Goal: Task Accomplishment & Management: Manage account settings

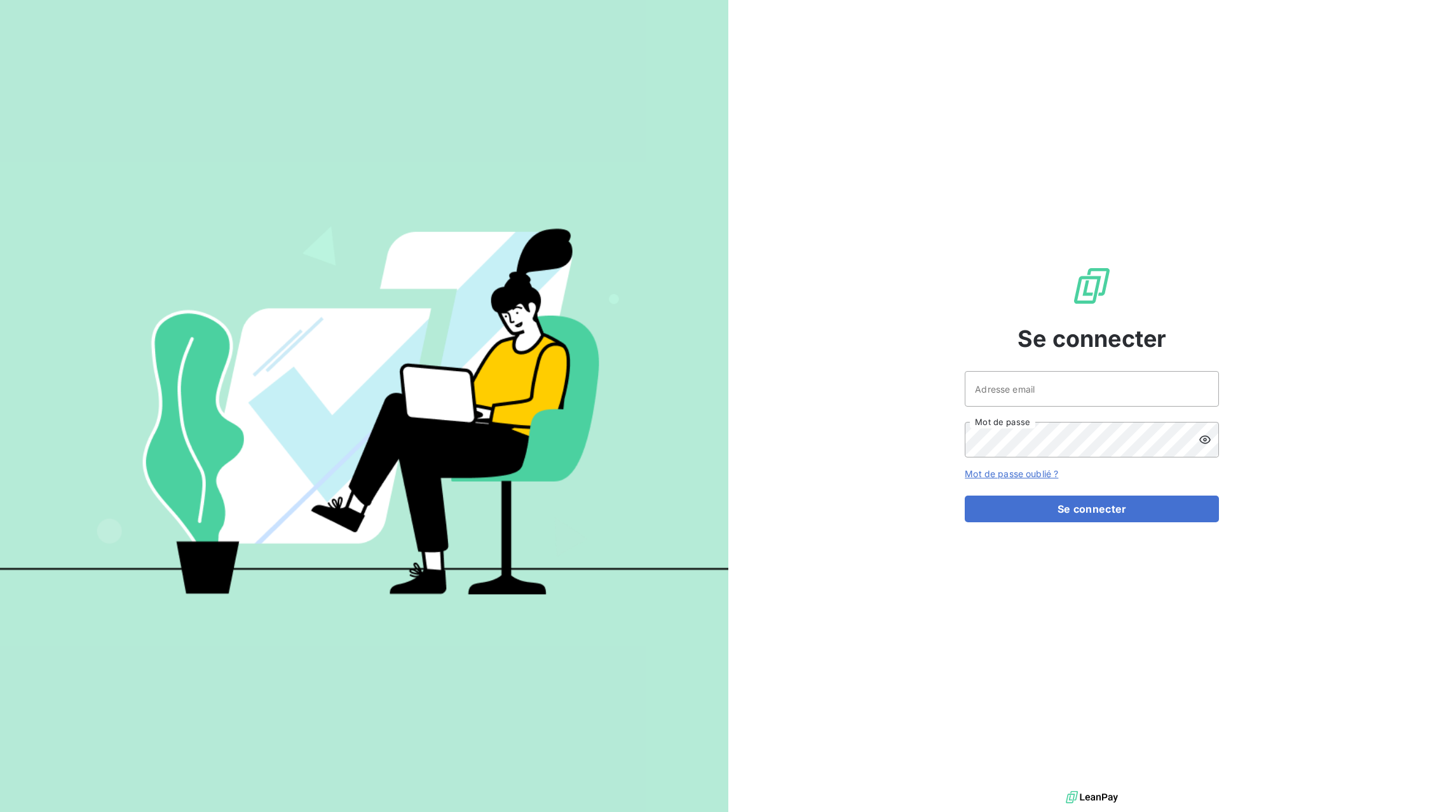
click at [0, 811] on div at bounding box center [0, 812] width 0 height 0
type input "[EMAIL_ADDRESS][DOMAIN_NAME]"
click at [1156, 506] on button "Se connecter" at bounding box center [1092, 508] width 254 height 27
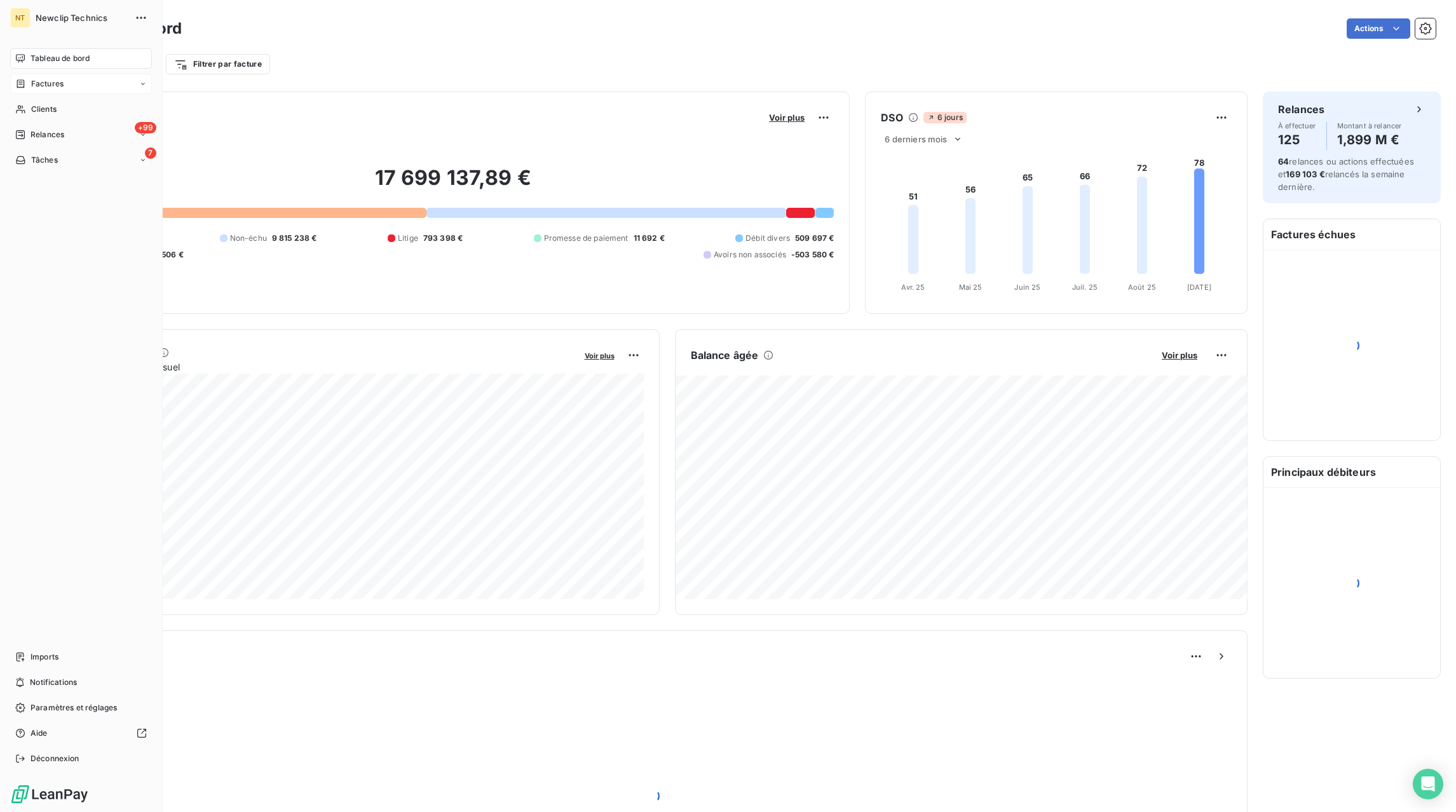
click at [35, 83] on span "Factures" at bounding box center [47, 83] width 32 height 11
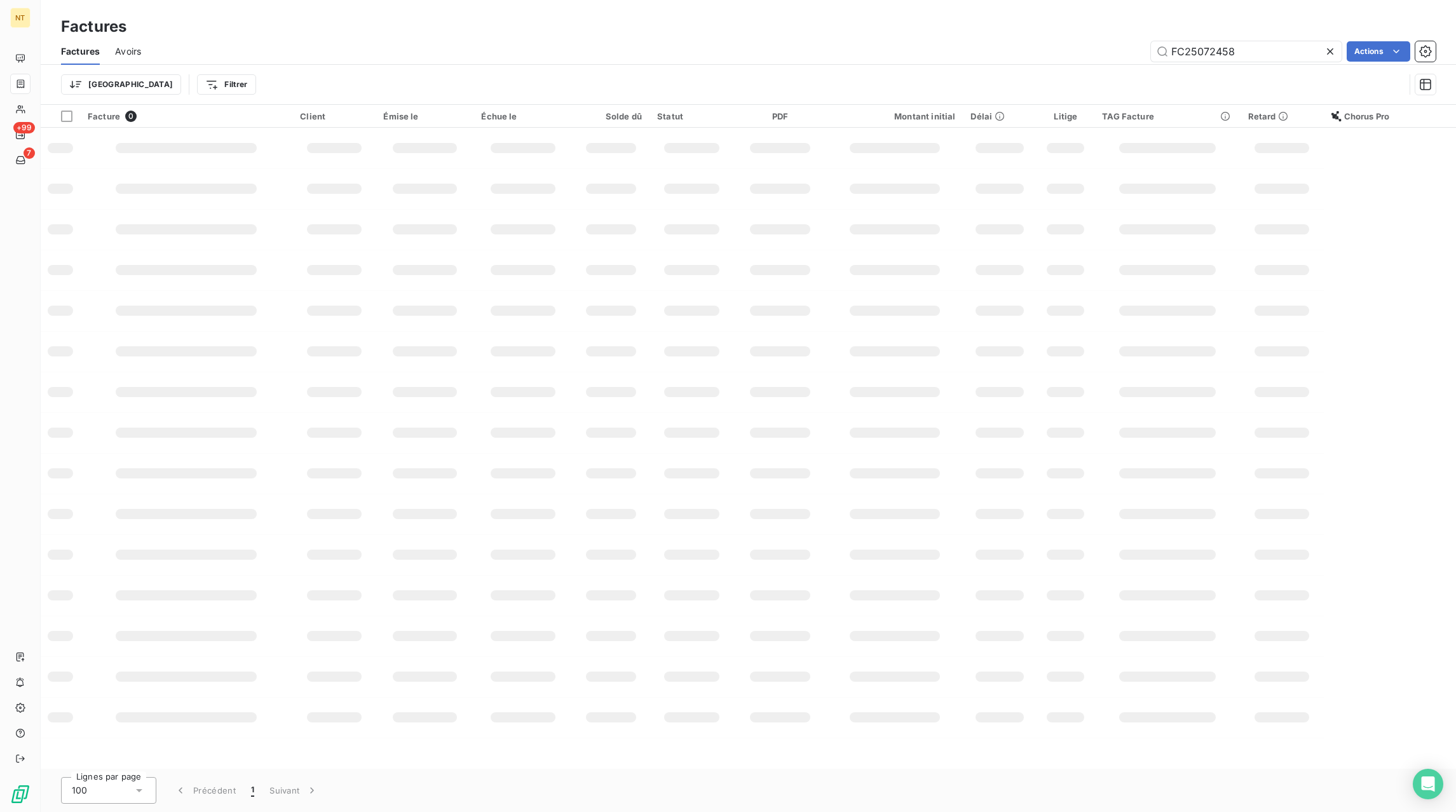
click at [1331, 54] on icon at bounding box center [1330, 51] width 6 height 6
click at [1300, 54] on input "text" at bounding box center [1246, 52] width 190 height 21
paste input "FC25091037"
type input "FC25091037"
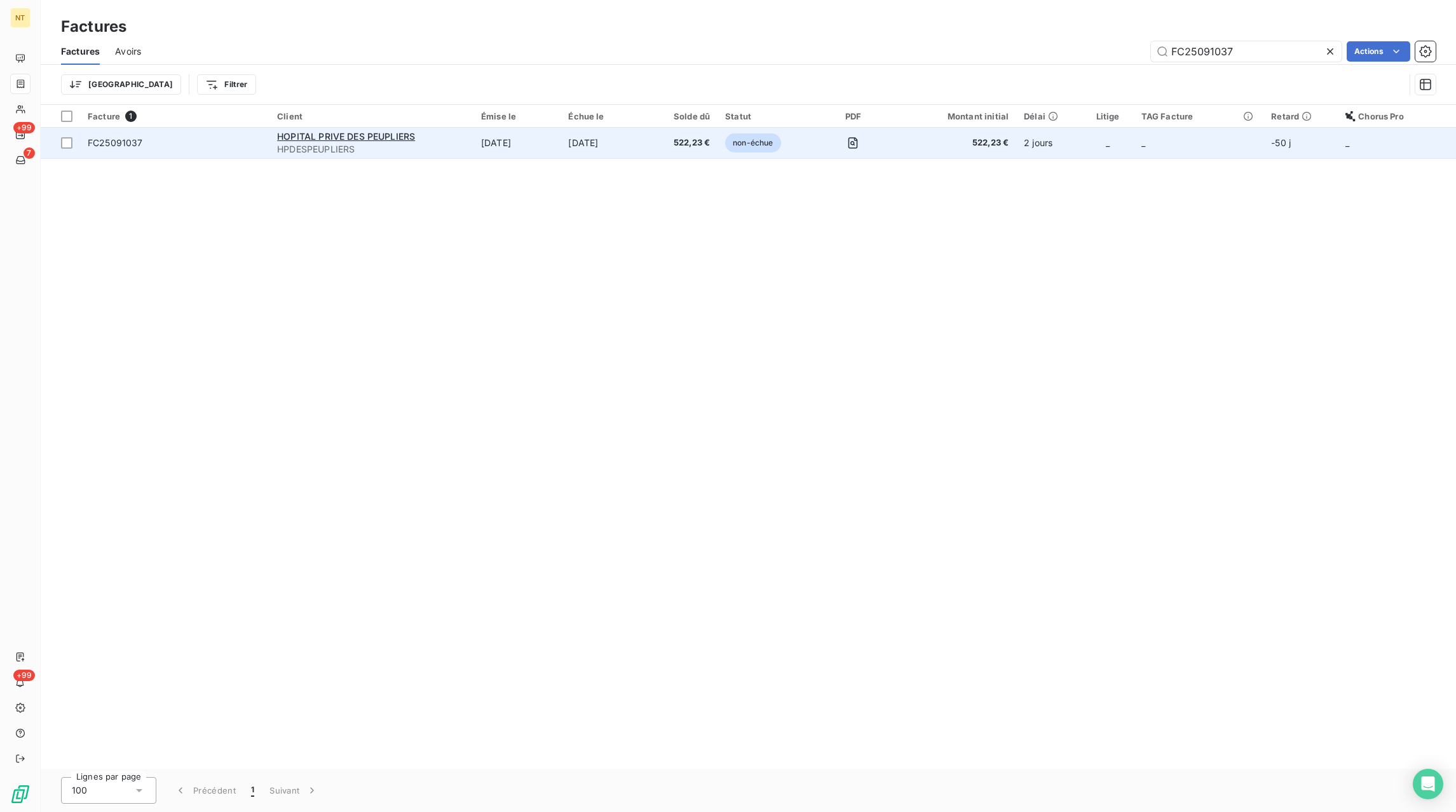
click at [526, 143] on td "[DATE]" at bounding box center [516, 143] width 87 height 30
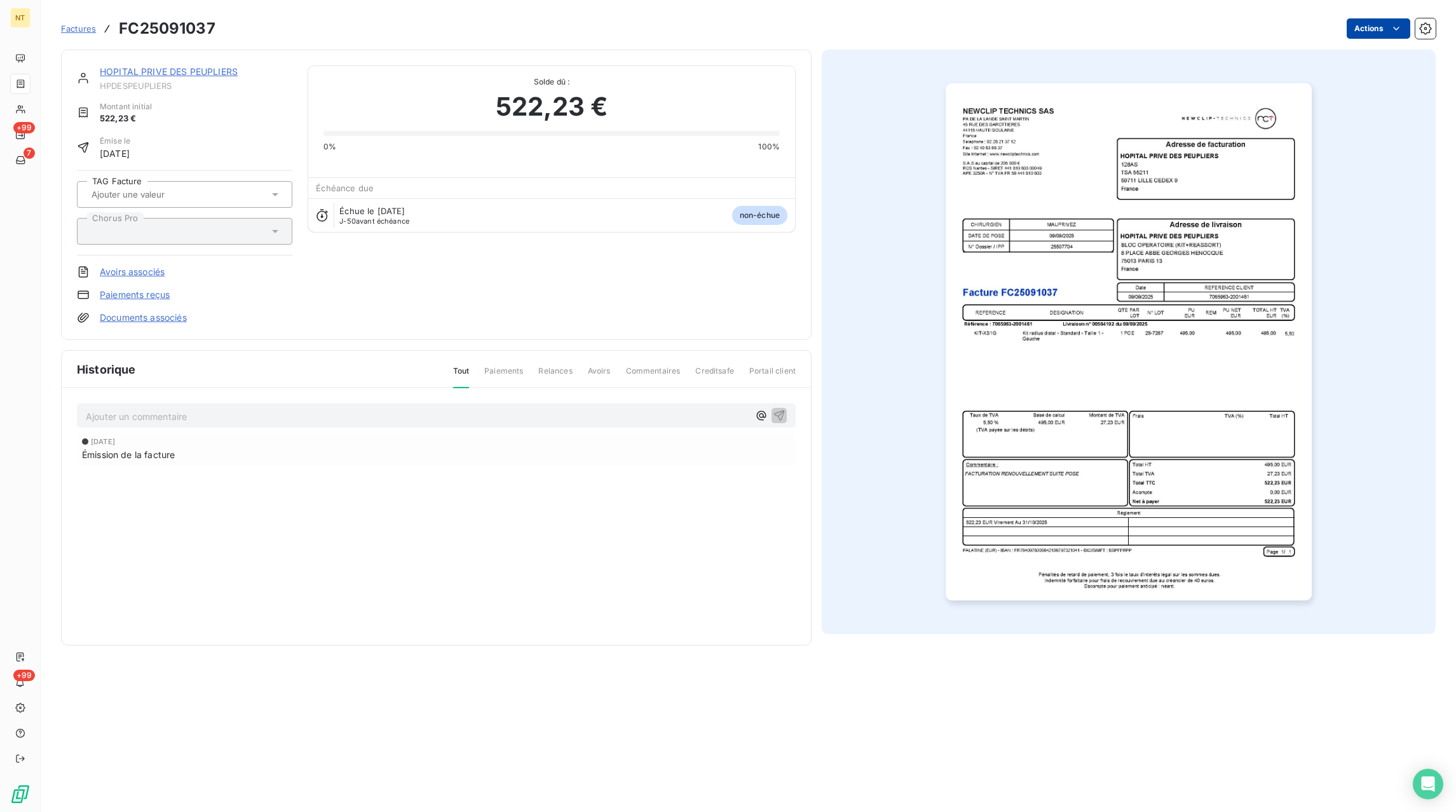
click at [1373, 35] on html "NT +99 7 +99 Factures FC25091037 Actions HOPITAL PRIVE DES PEUPLIERS HPDESPEUPL…" at bounding box center [728, 406] width 1456 height 812
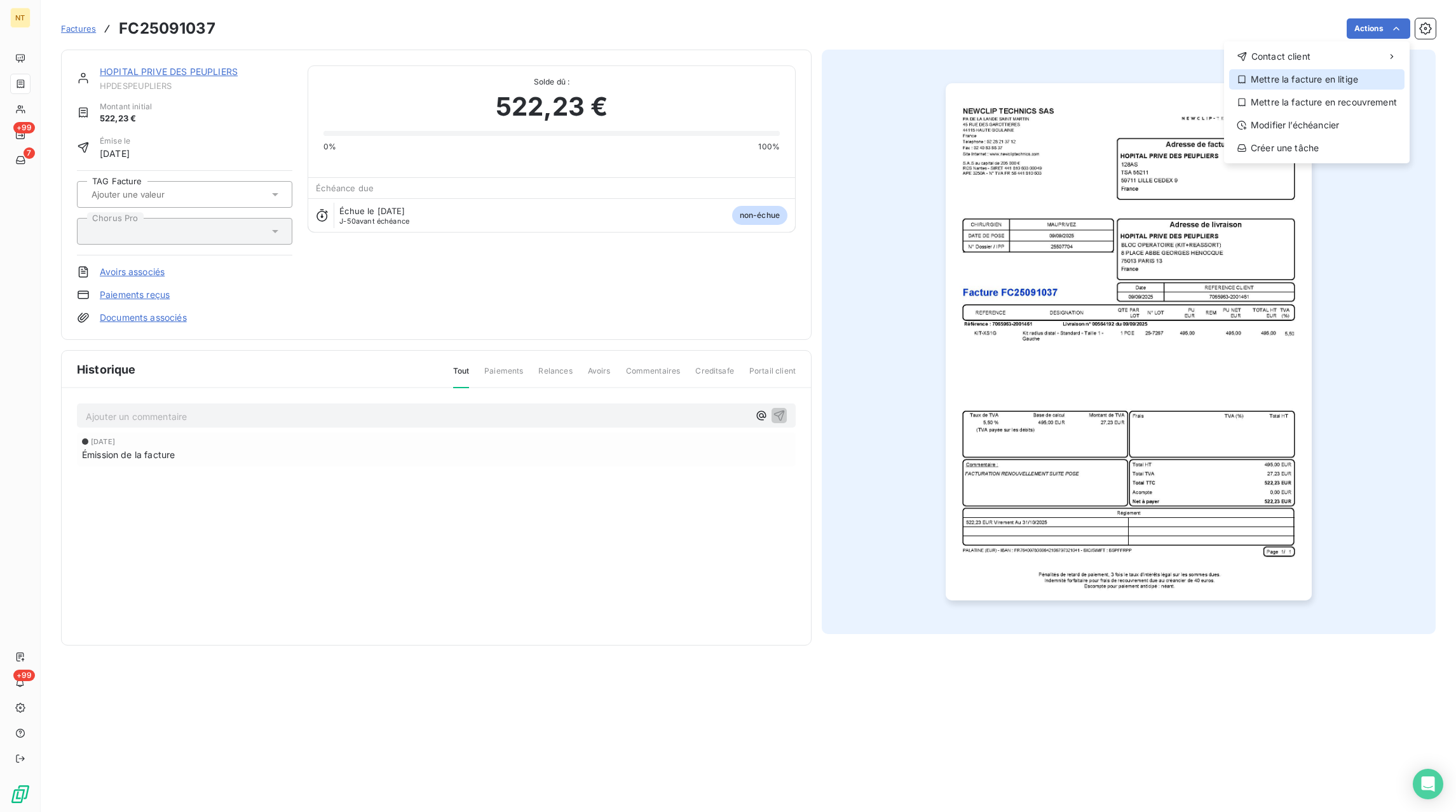
click at [1292, 83] on div "Mettre la facture en litige" at bounding box center [1317, 80] width 176 height 21
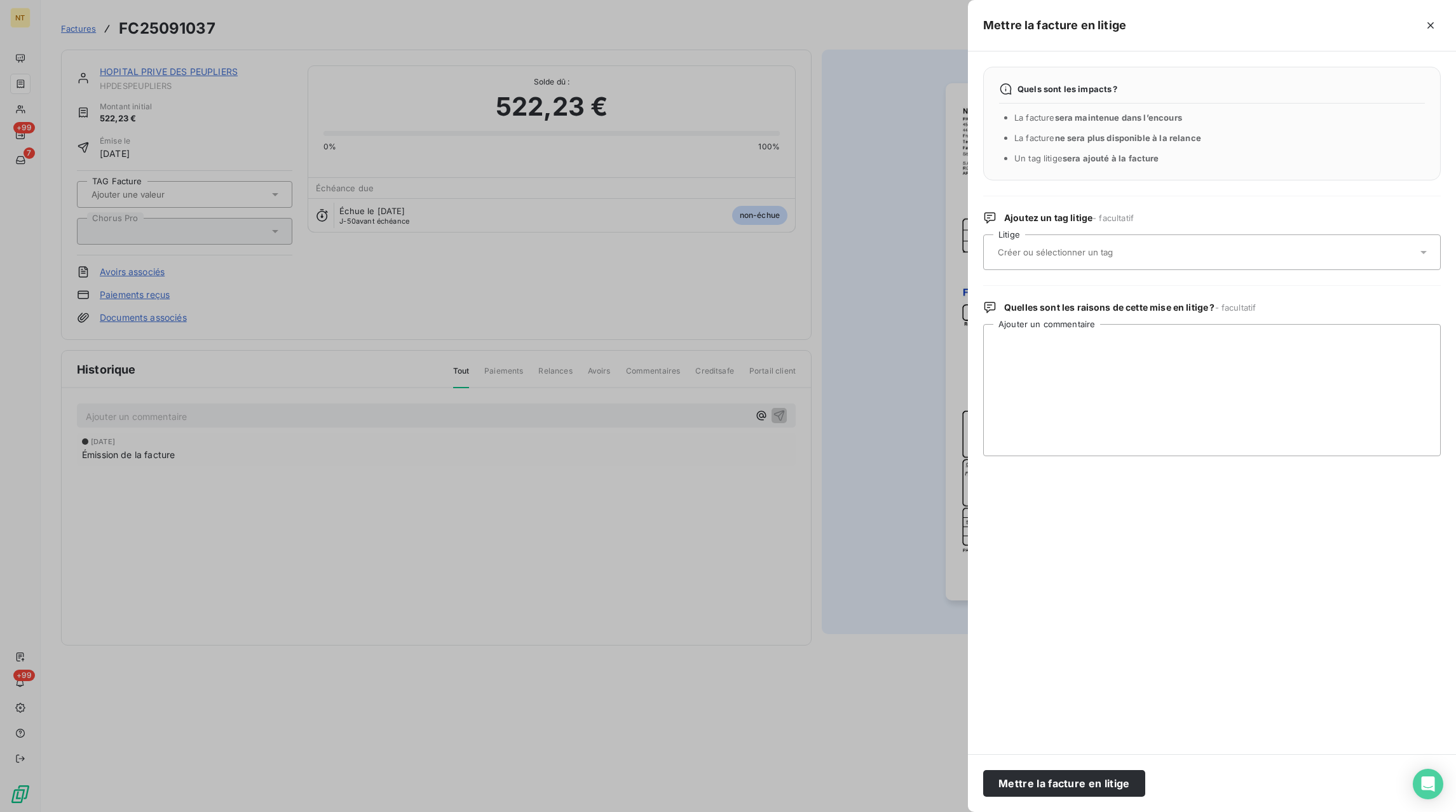
click at [1060, 252] on input "text" at bounding box center [1089, 252] width 185 height 11
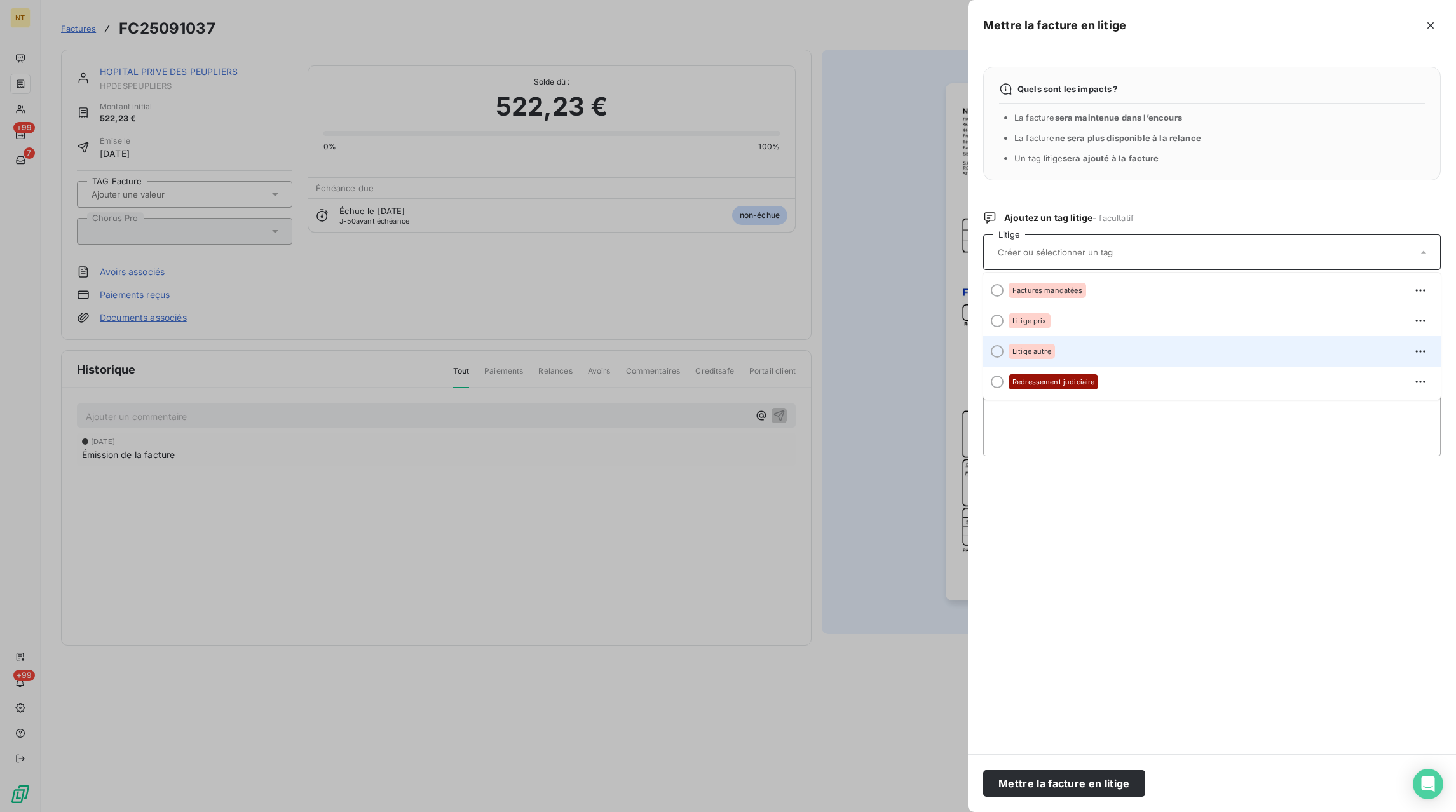
click at [1017, 347] on div "Litige autre" at bounding box center [1032, 351] width 47 height 16
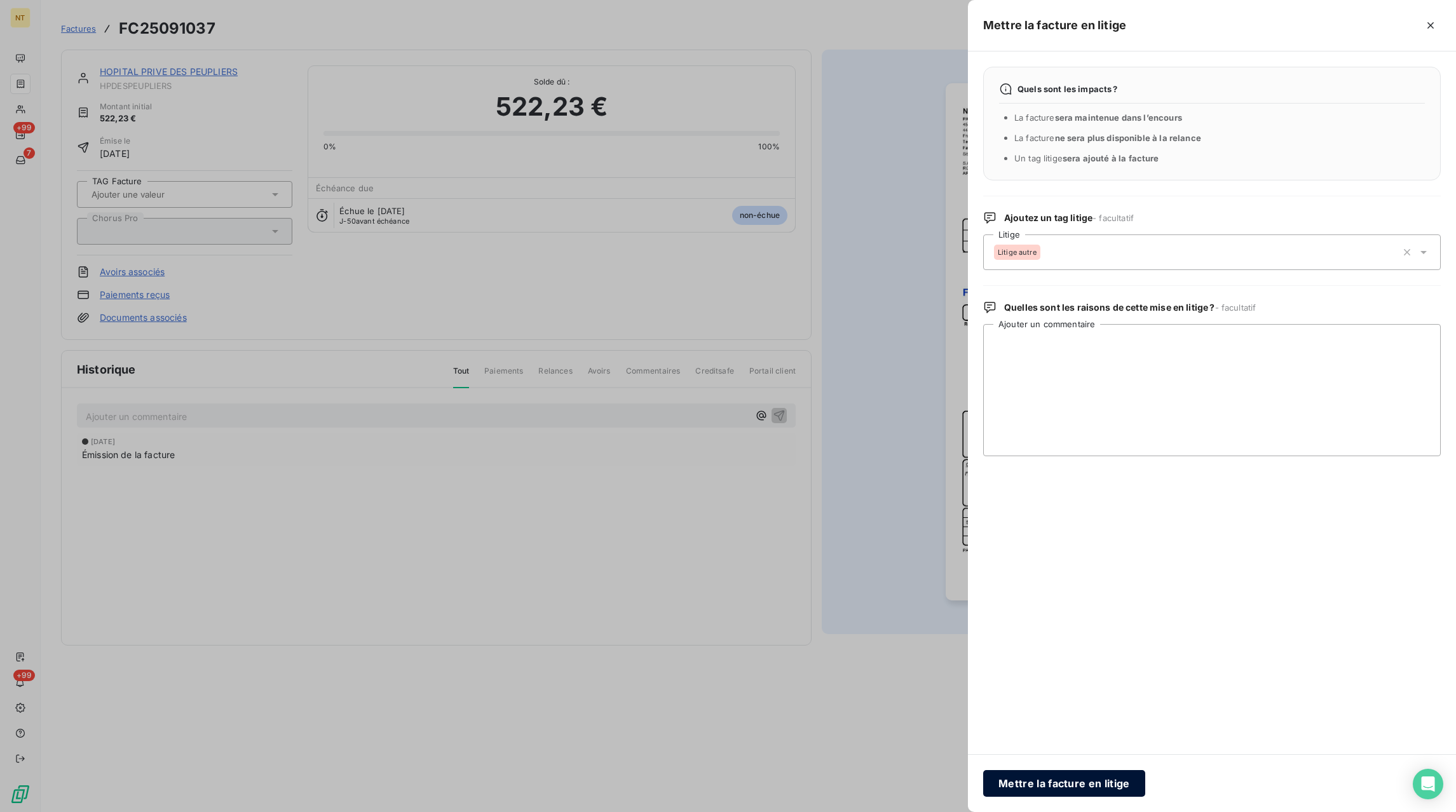
click at [1047, 778] on button "Mettre la facture en litige" at bounding box center [1063, 783] width 162 height 27
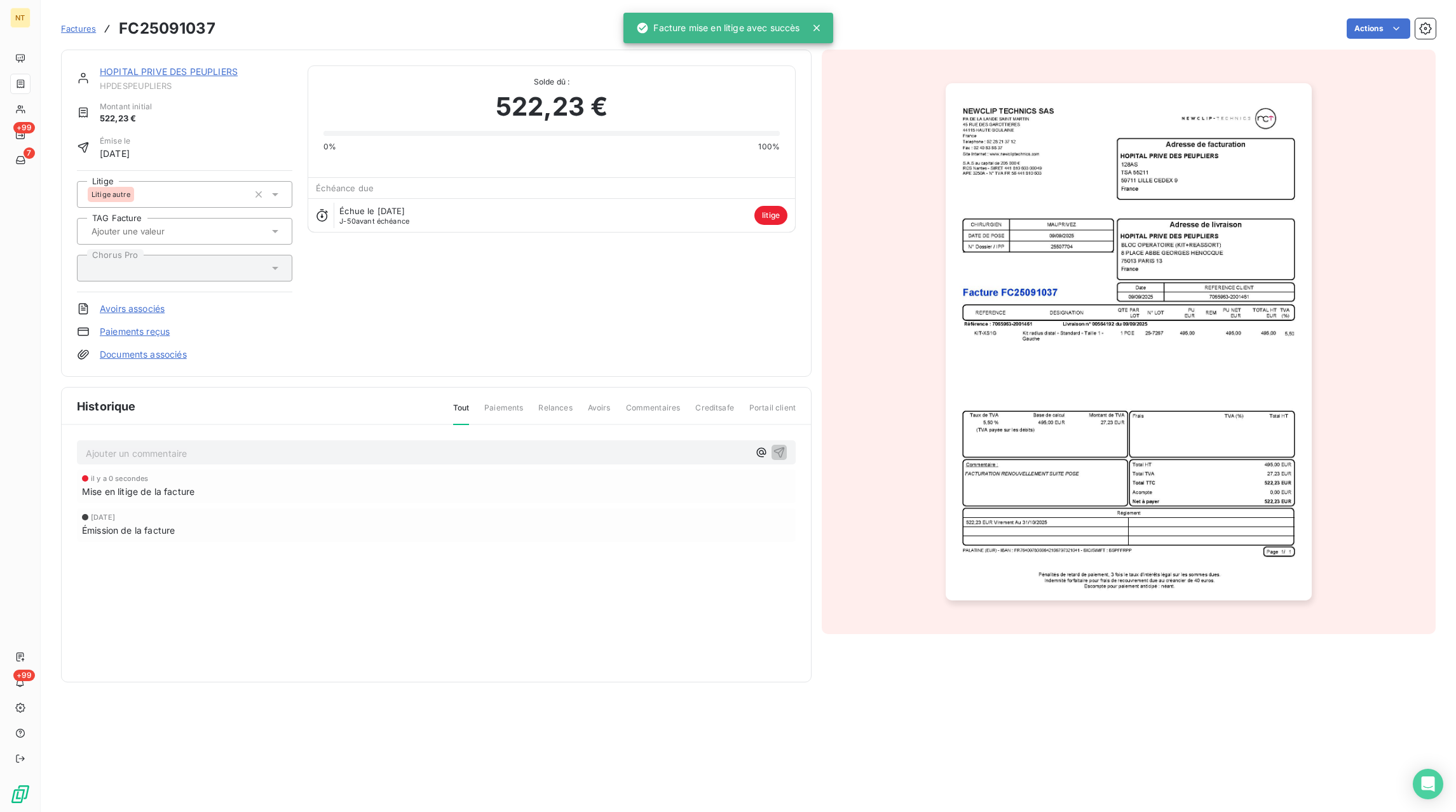
click at [265, 457] on p "Ajouter un commentaire ﻿" at bounding box center [417, 453] width 663 height 16
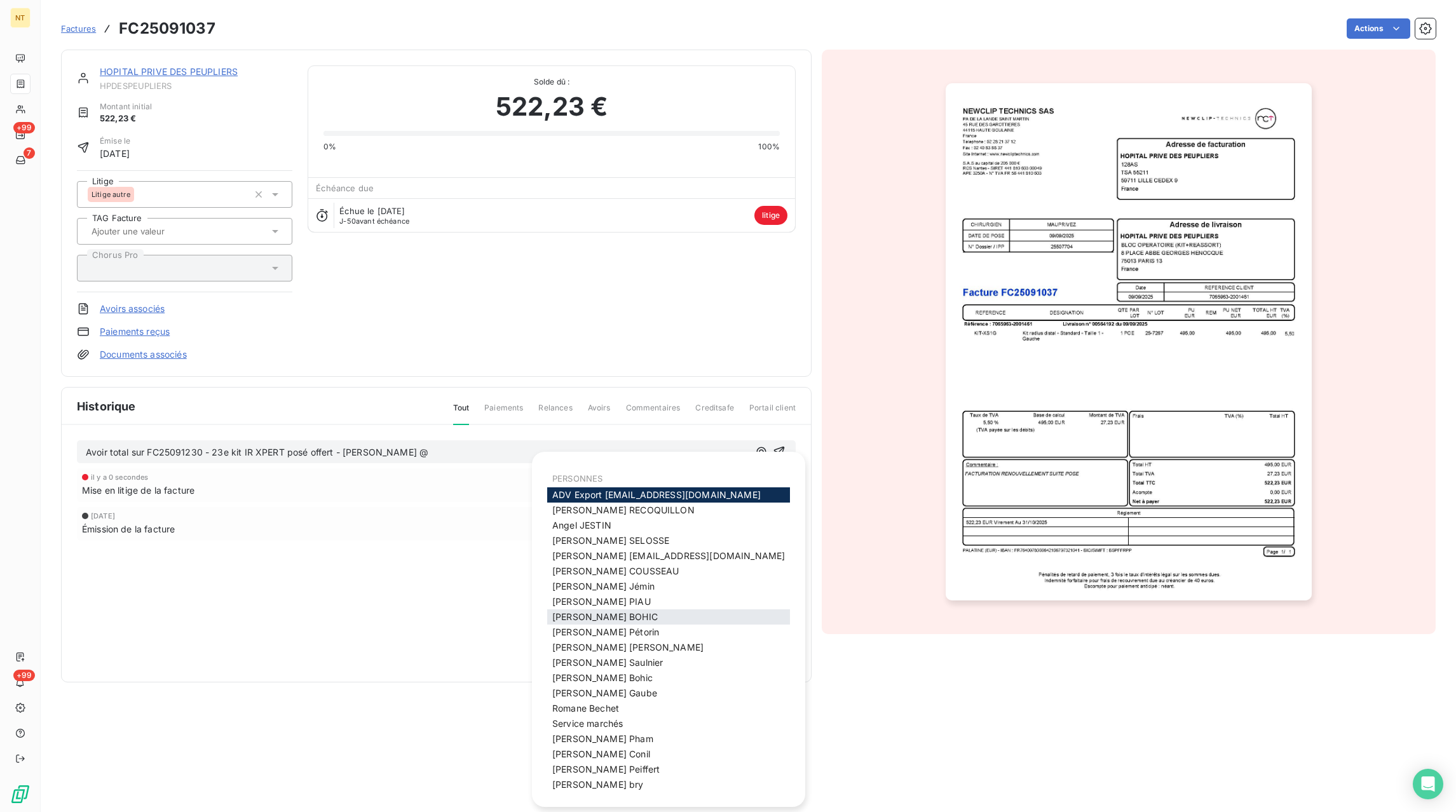
click at [619, 621] on div "[PERSON_NAME]" at bounding box center [668, 617] width 243 height 16
click at [596, 618] on span "[PERSON_NAME]" at bounding box center [605, 617] width 106 height 10
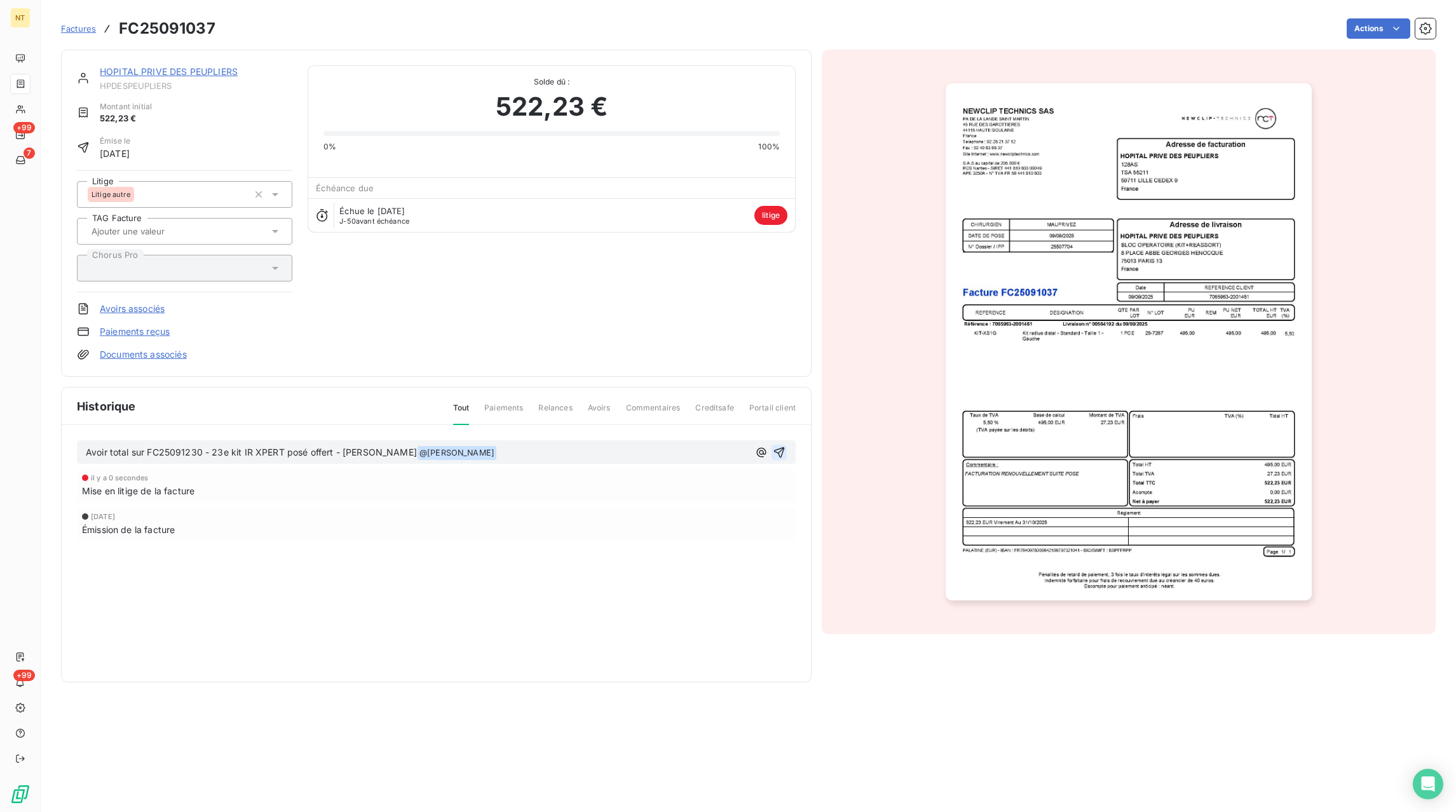
click at [780, 453] on icon "button" at bounding box center [779, 452] width 13 height 13
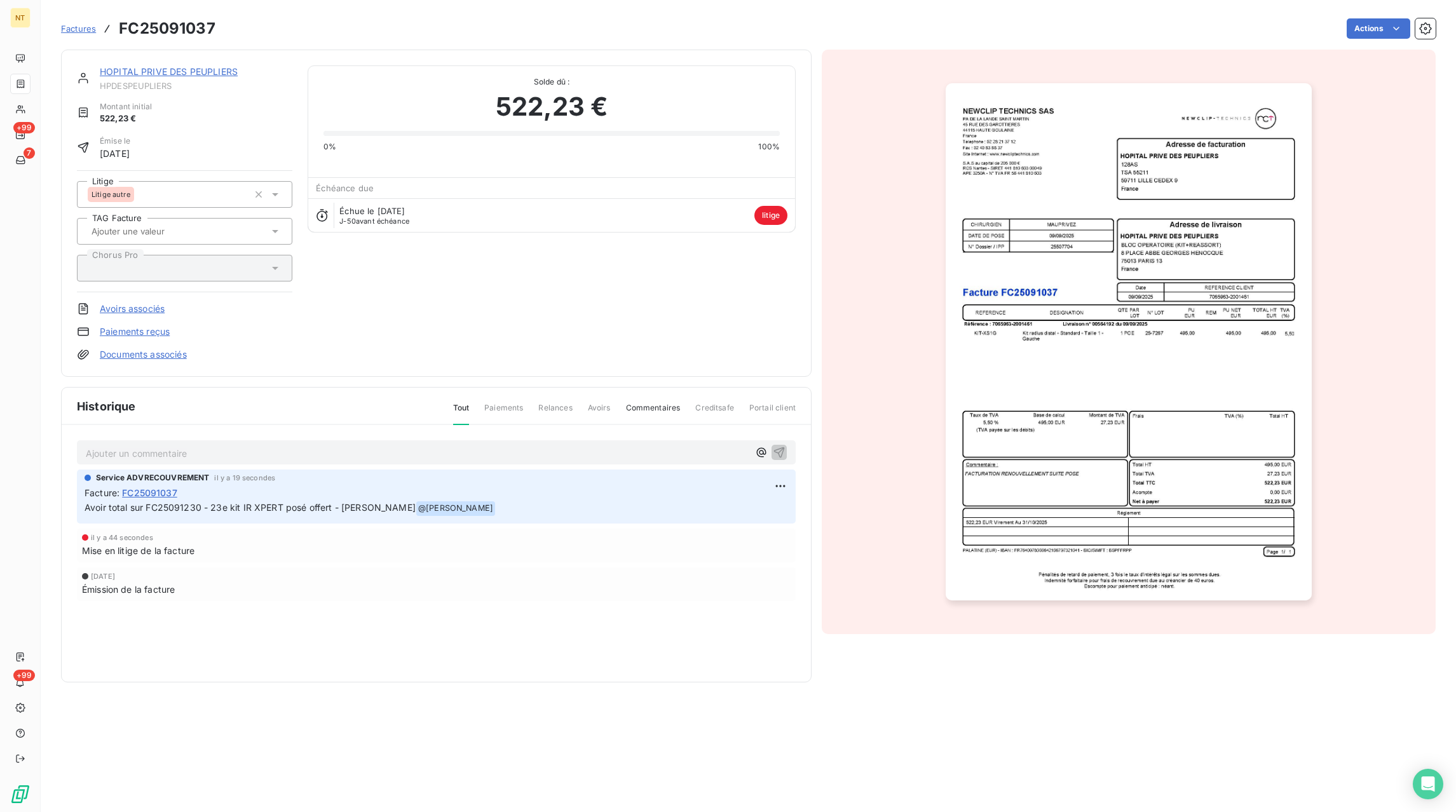
click at [73, 29] on span "Factures" at bounding box center [79, 29] width 35 height 10
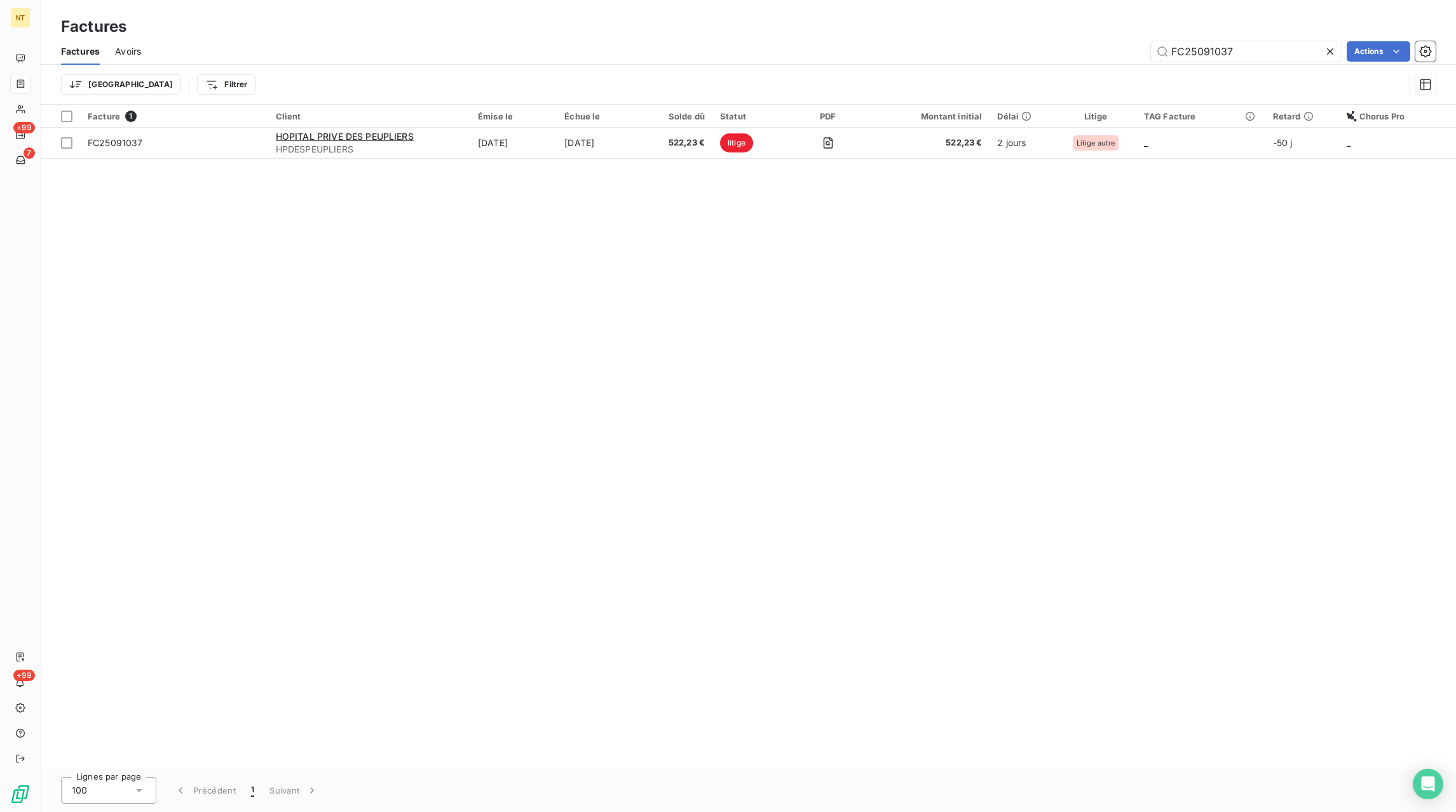
click at [1331, 47] on icon at bounding box center [1330, 51] width 13 height 13
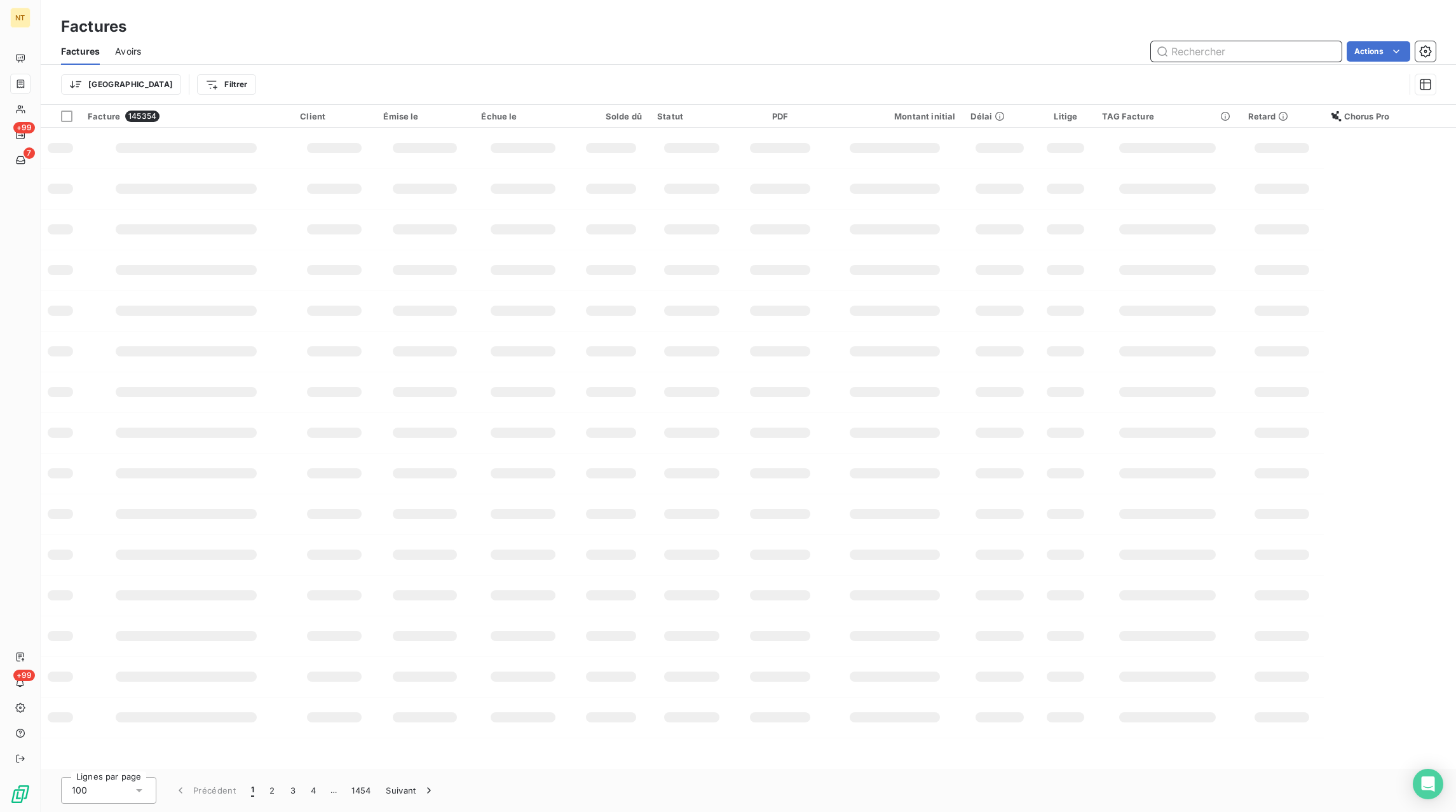
click at [1304, 53] on input "text" at bounding box center [1246, 52] width 190 height 21
paste input "FC25091288"
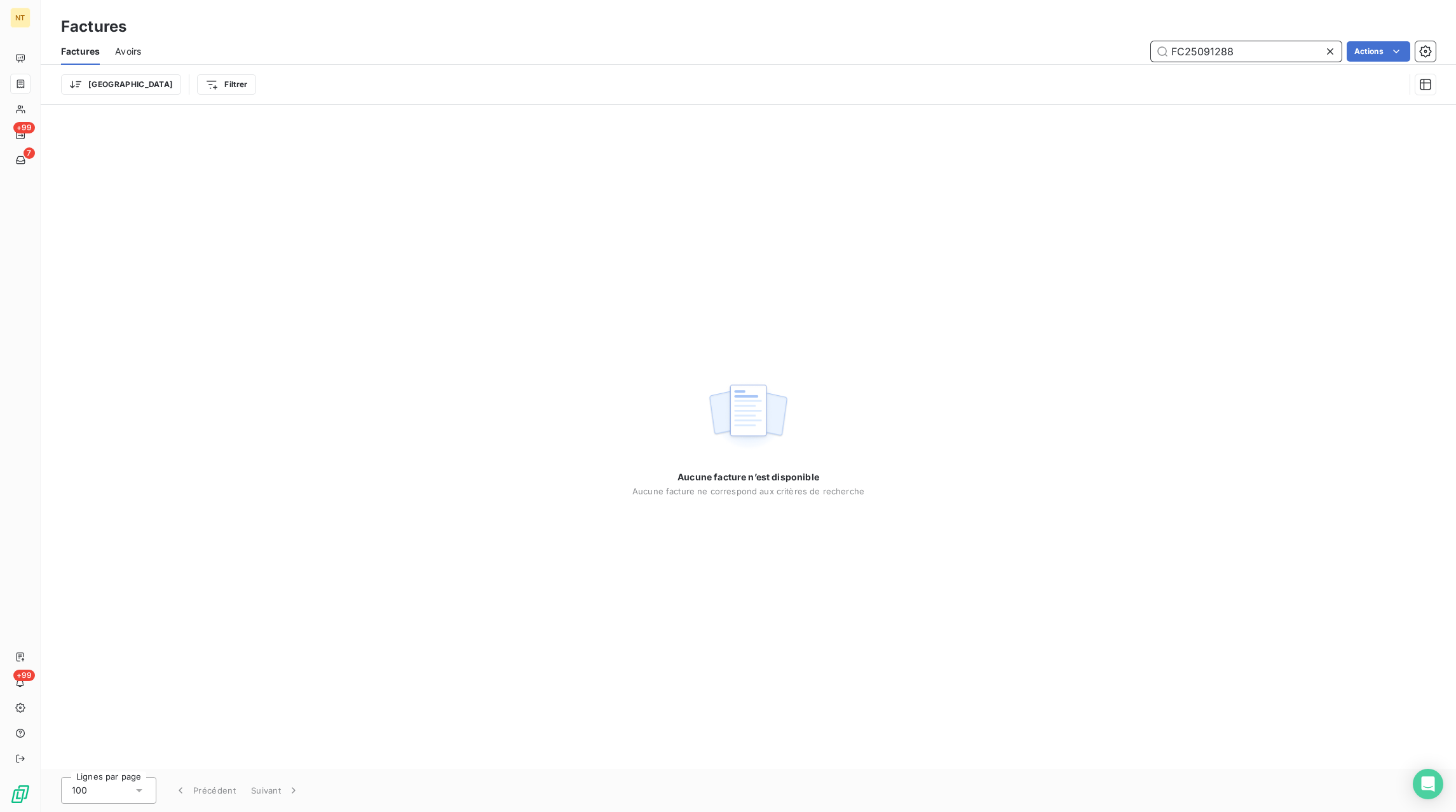
type input "FC25091288"
click at [1328, 46] on icon at bounding box center [1330, 51] width 13 height 13
click at [1306, 47] on input "text" at bounding box center [1246, 52] width 190 height 21
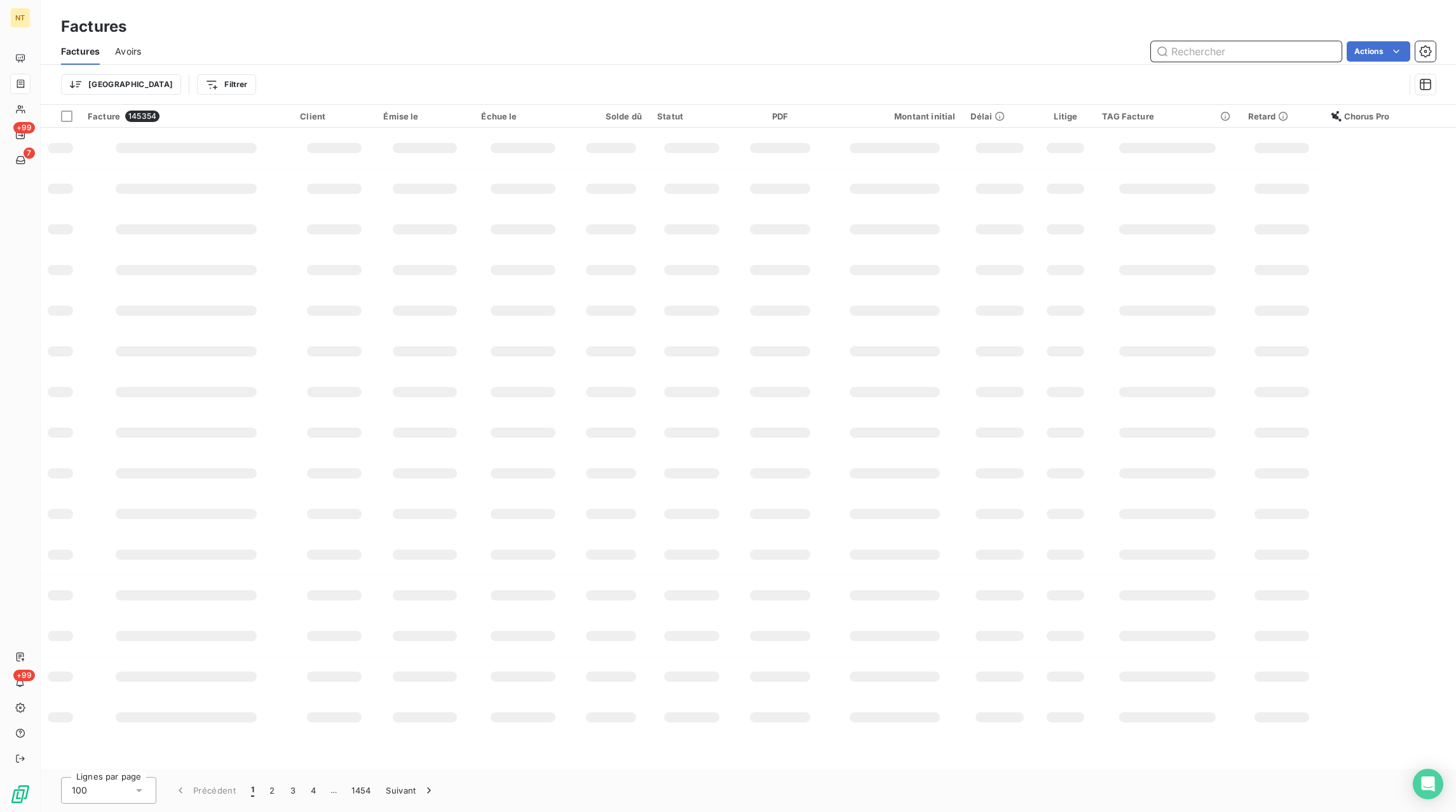
paste input "FC25090171"
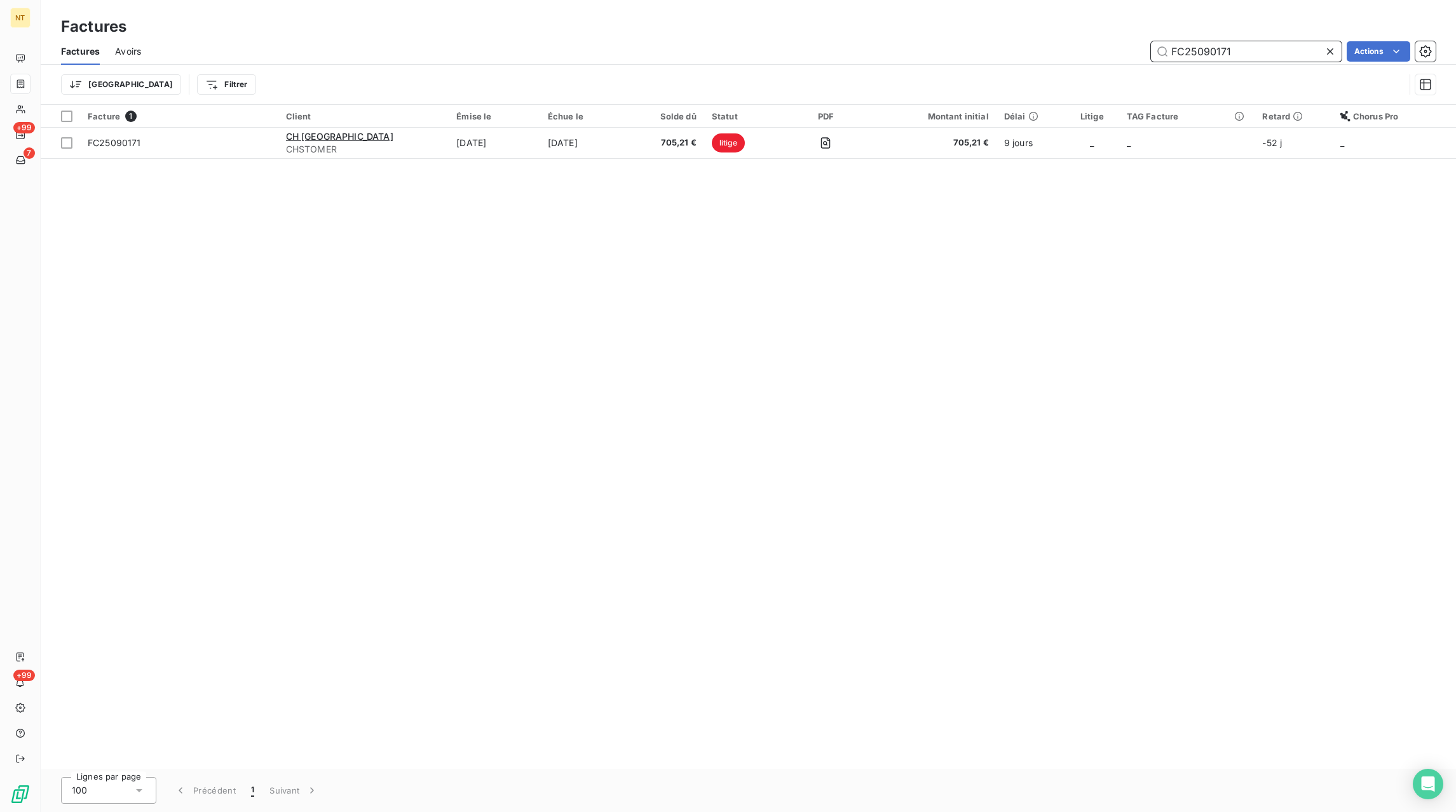
type input "FC25090171"
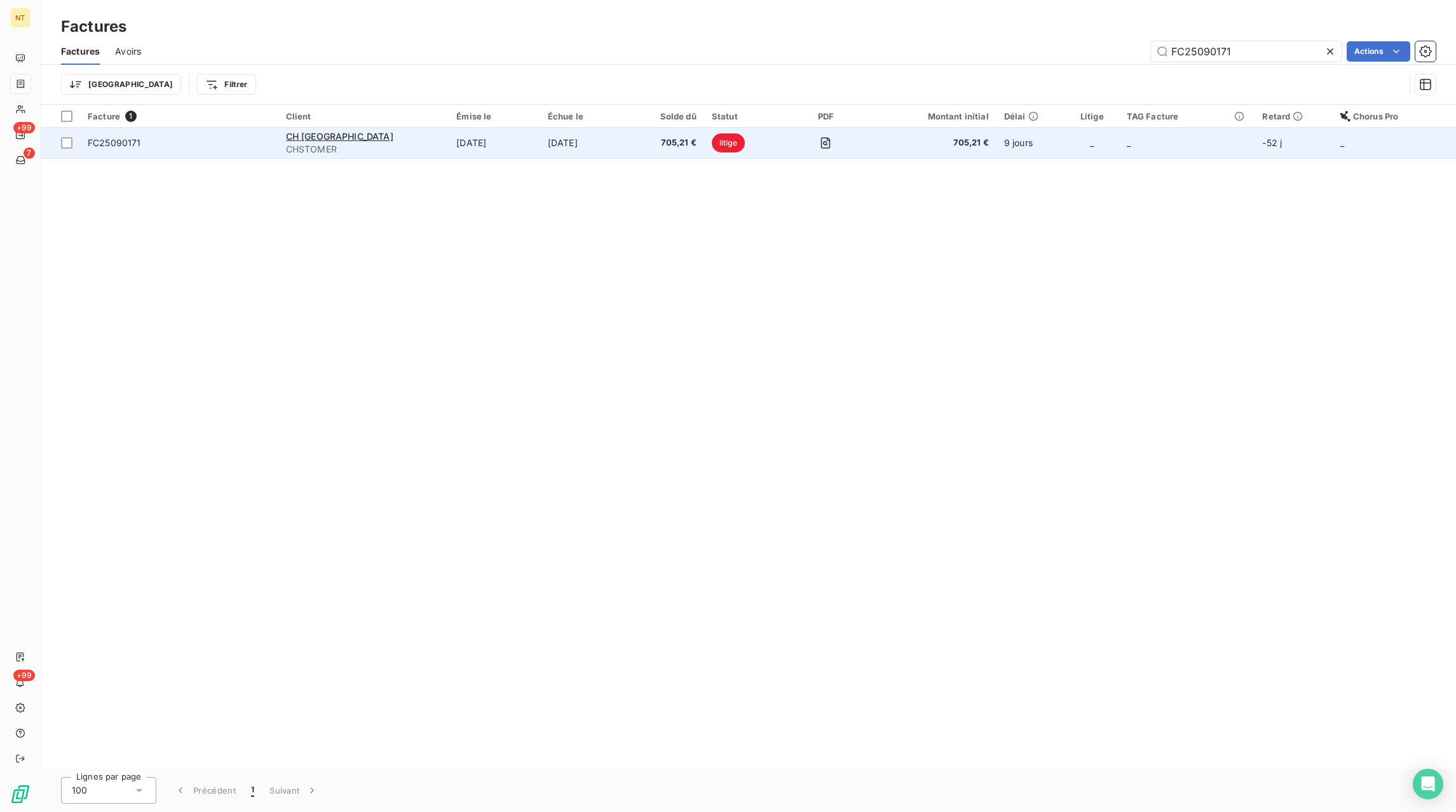
click at [640, 147] on span "705,21 €" at bounding box center [668, 143] width 56 height 13
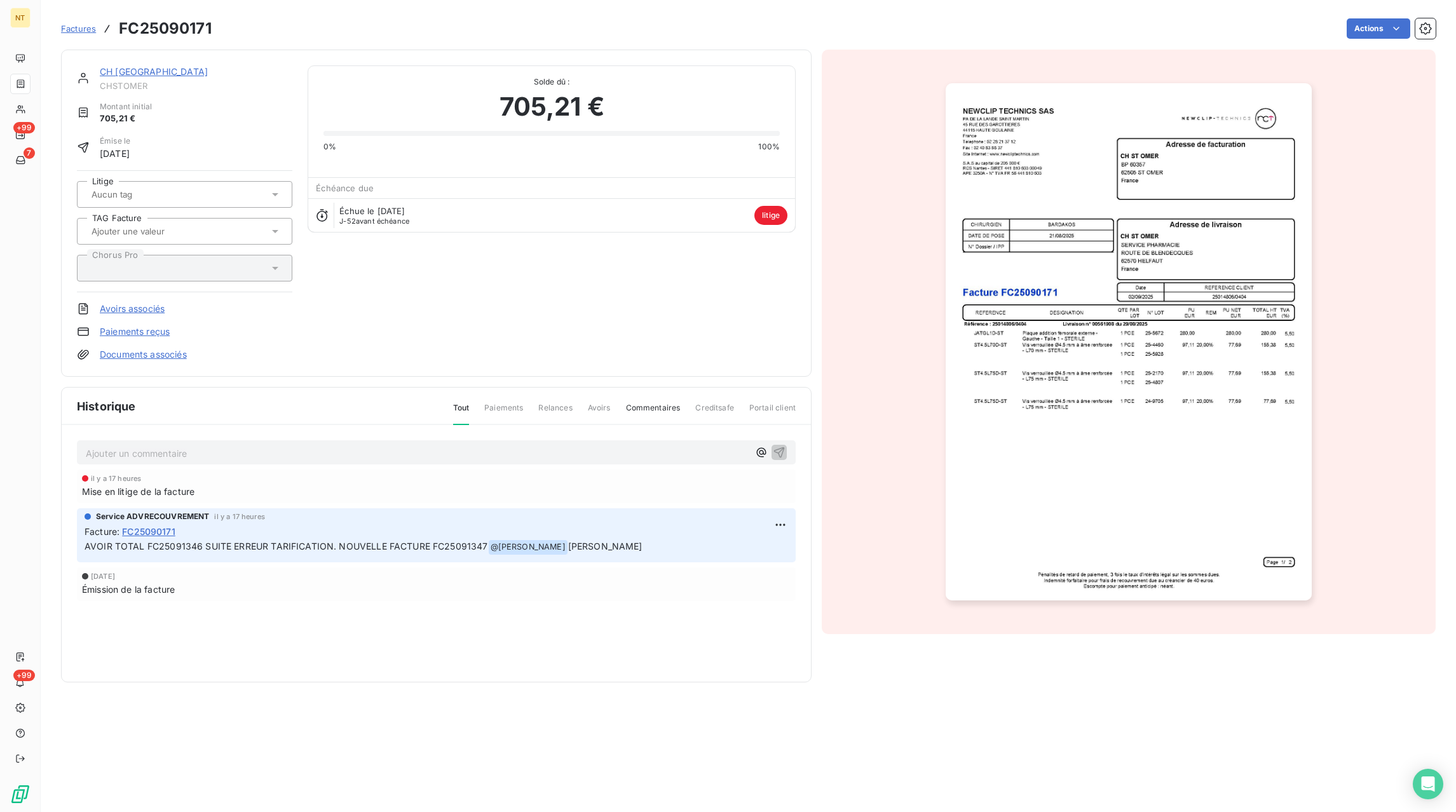
click at [82, 33] on span "Factures" at bounding box center [79, 29] width 35 height 10
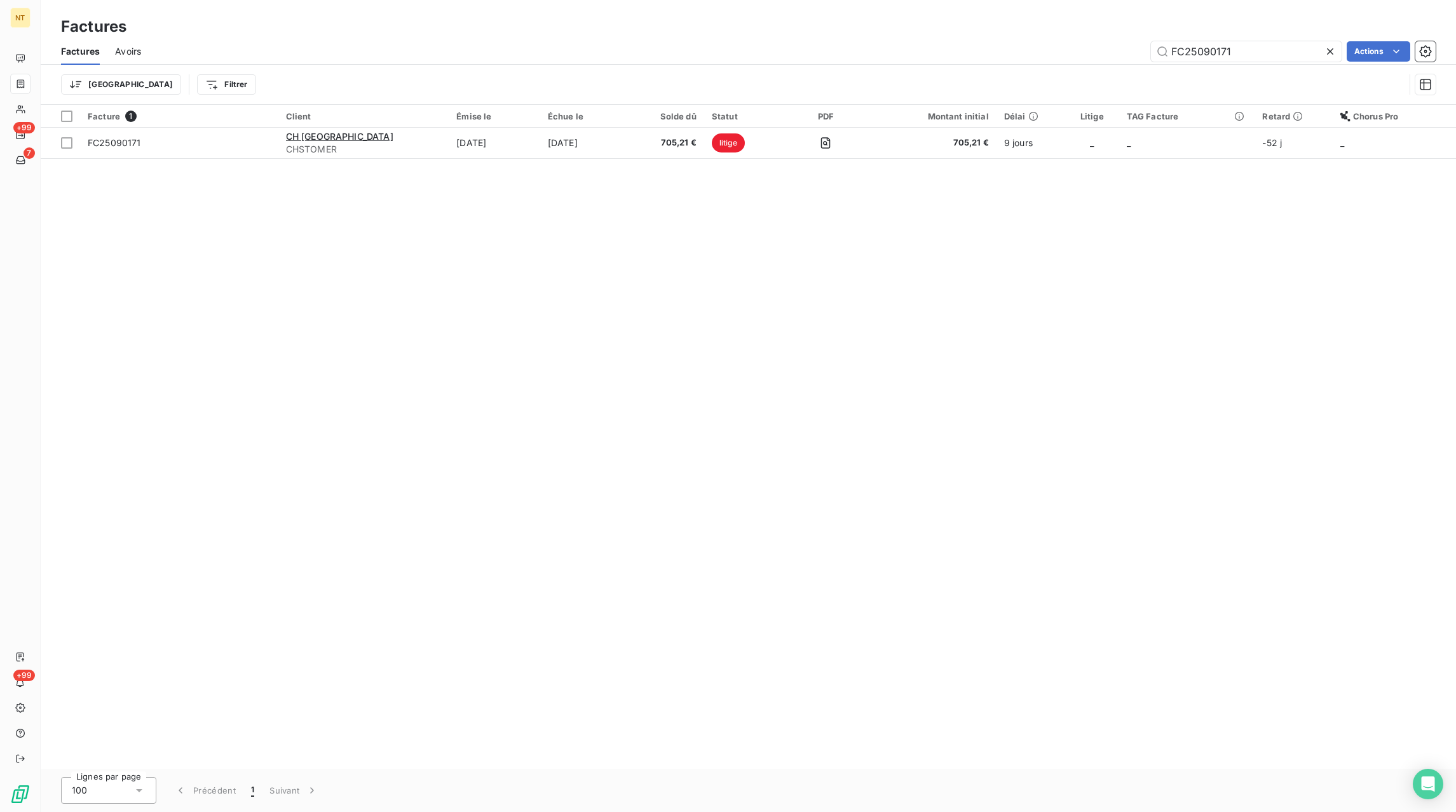
click at [1331, 52] on icon at bounding box center [1330, 51] width 6 height 6
click at [1299, 52] on input "text" at bounding box center [1246, 52] width 190 height 21
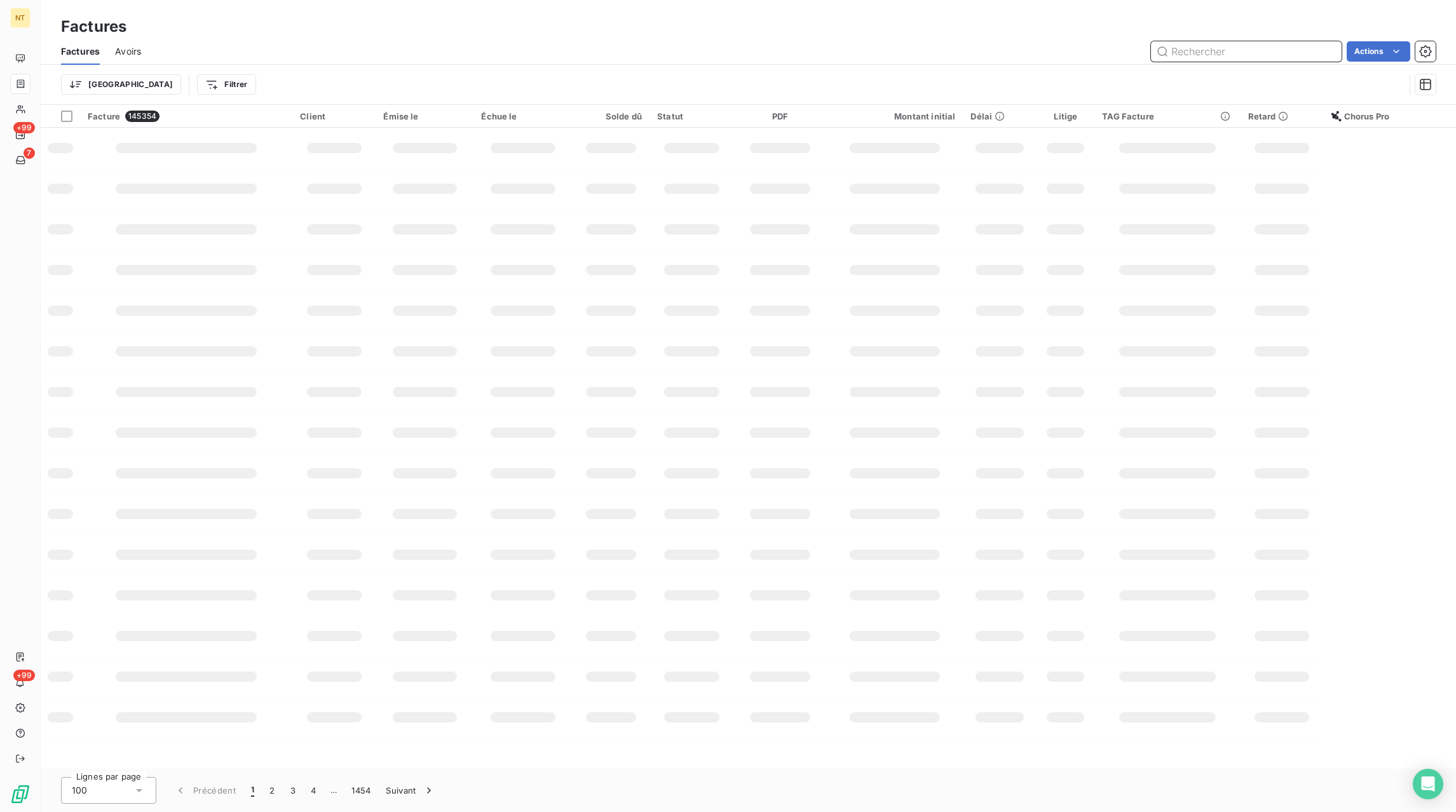
paste input "FC25091360"
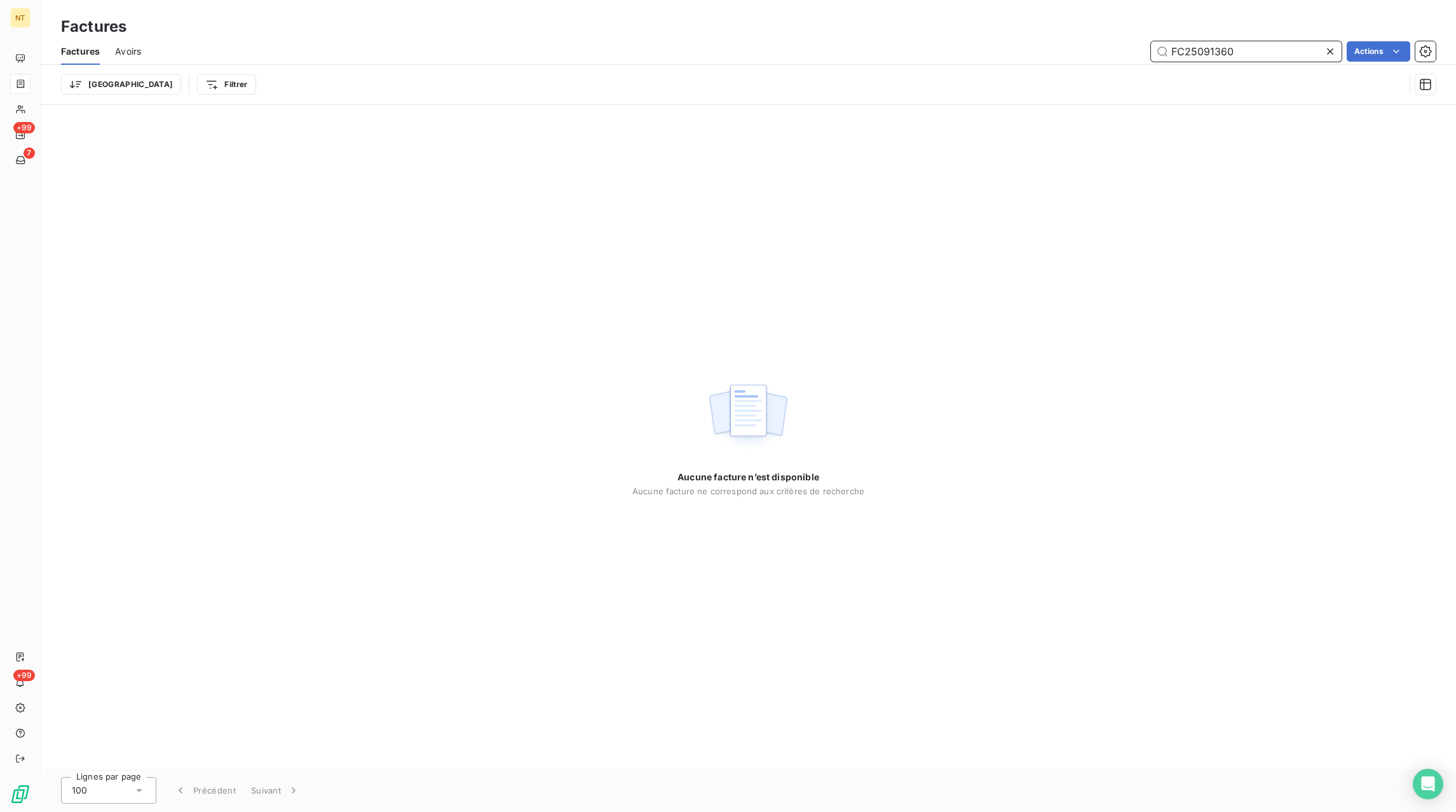
type input "FC25091360"
